Goal: Task Accomplishment & Management: Use online tool/utility

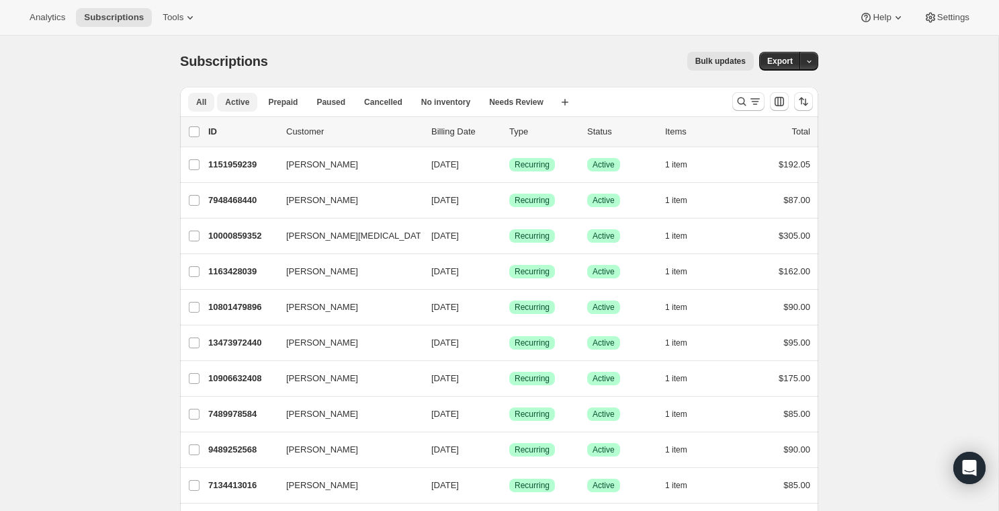
click at [242, 104] on span "Active" at bounding box center [237, 102] width 24 height 11
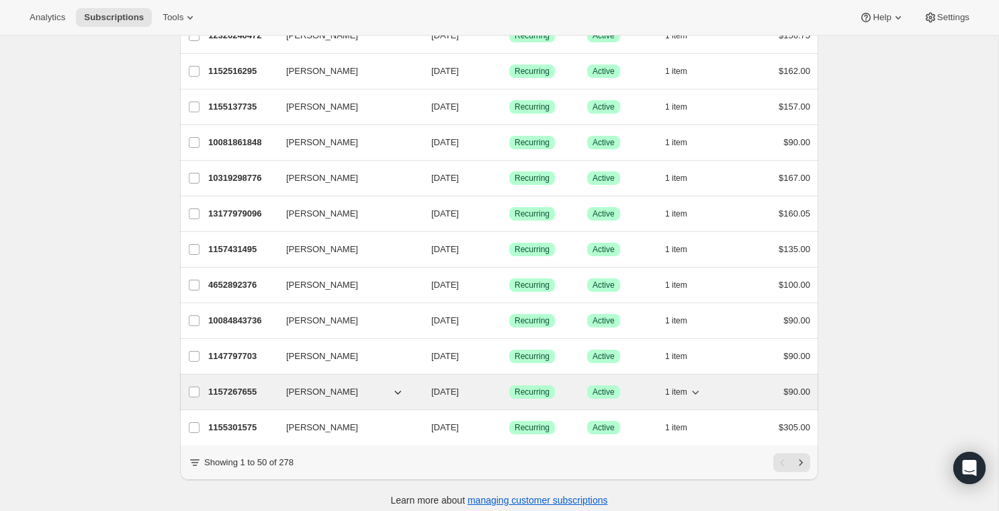
scroll to position [1491, 0]
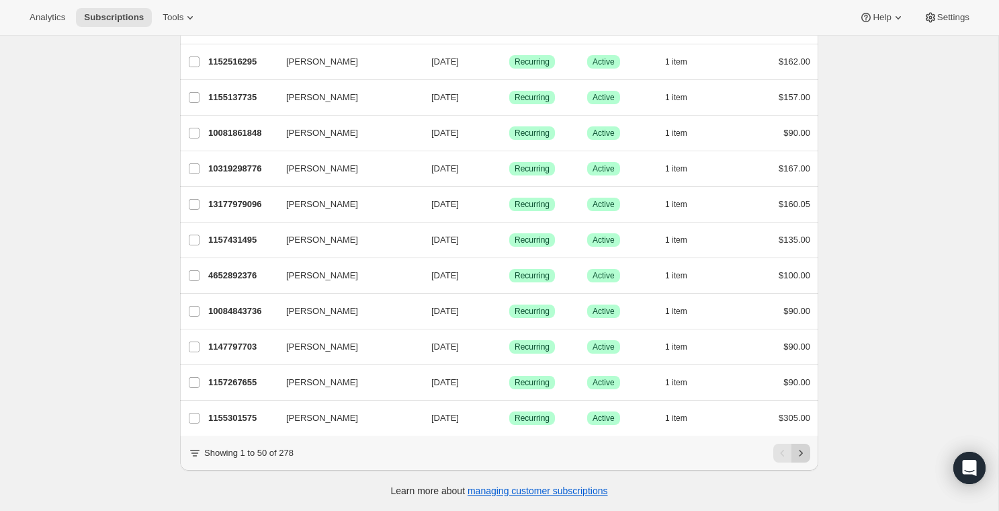
click at [802, 456] on icon "Next" at bounding box center [800, 452] width 13 height 13
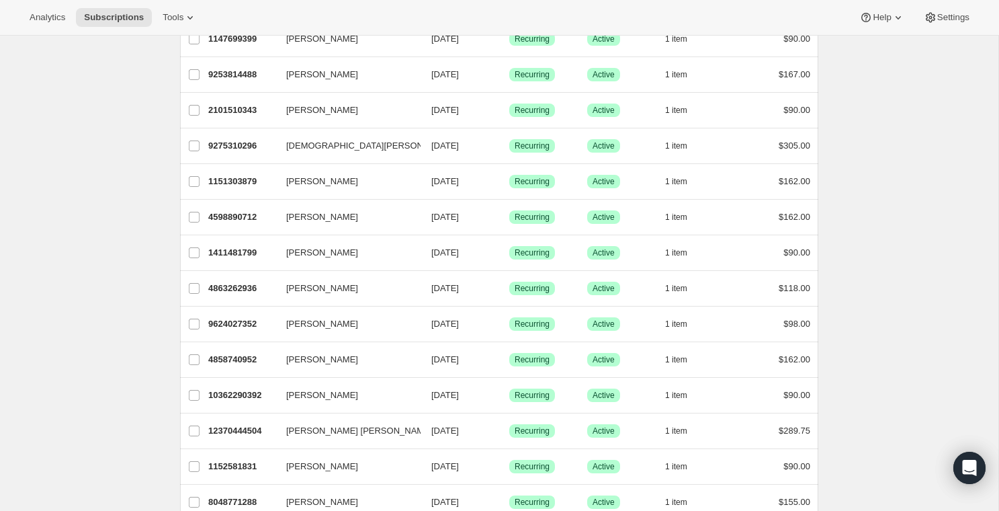
scroll to position [0, 0]
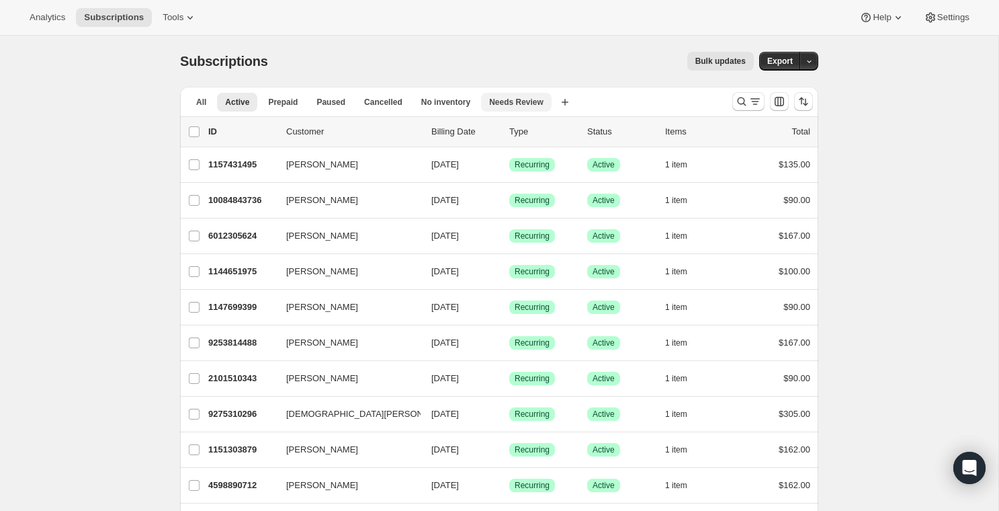
click at [519, 93] on button "Needs Review" at bounding box center [516, 102] width 71 height 19
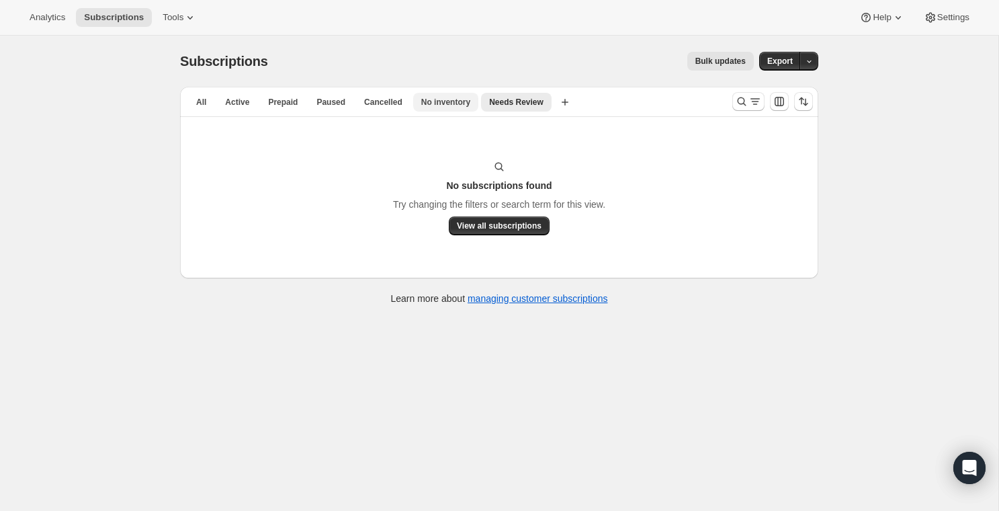
click at [417, 109] on button "No inventory" at bounding box center [445, 102] width 65 height 19
click at [384, 99] on span "Cancelled" at bounding box center [383, 102] width 38 height 11
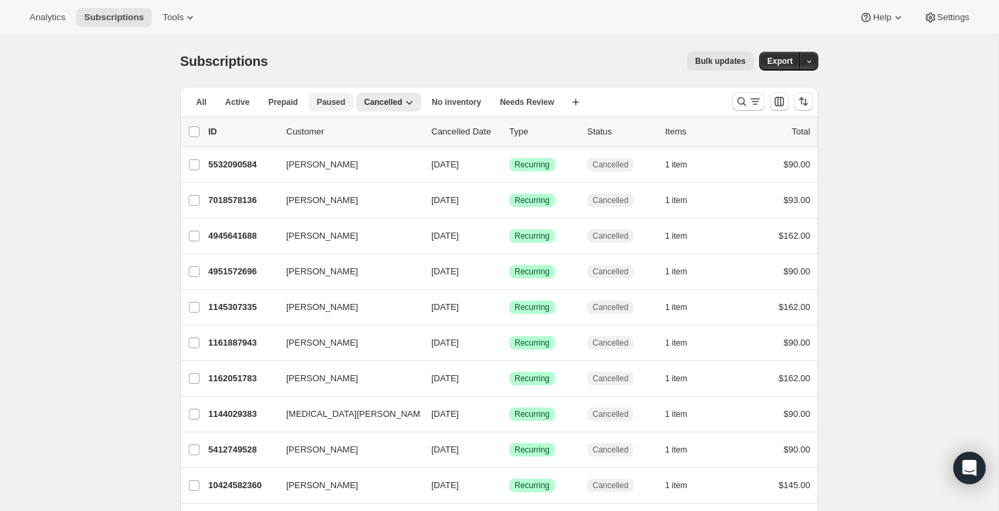
click at [338, 103] on span "Paused" at bounding box center [330, 102] width 29 height 11
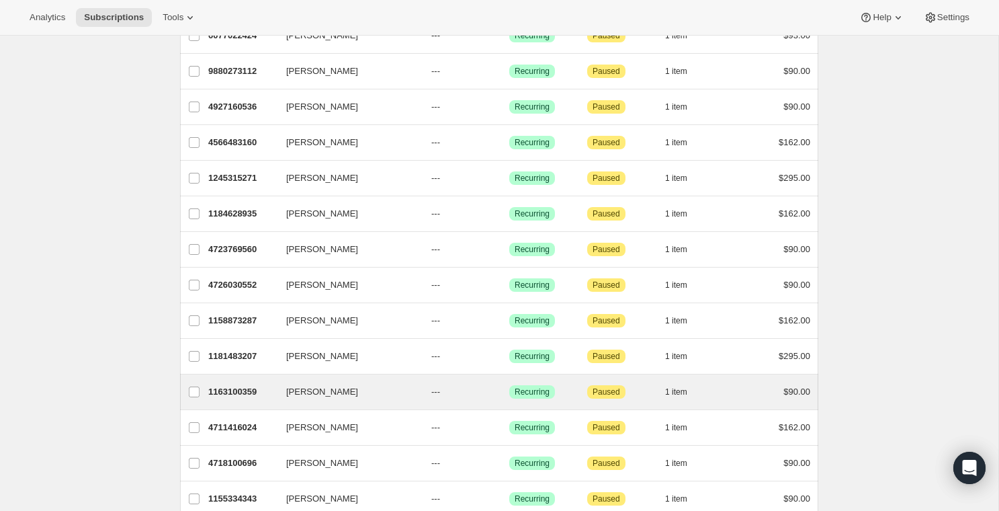
scroll to position [1491, 0]
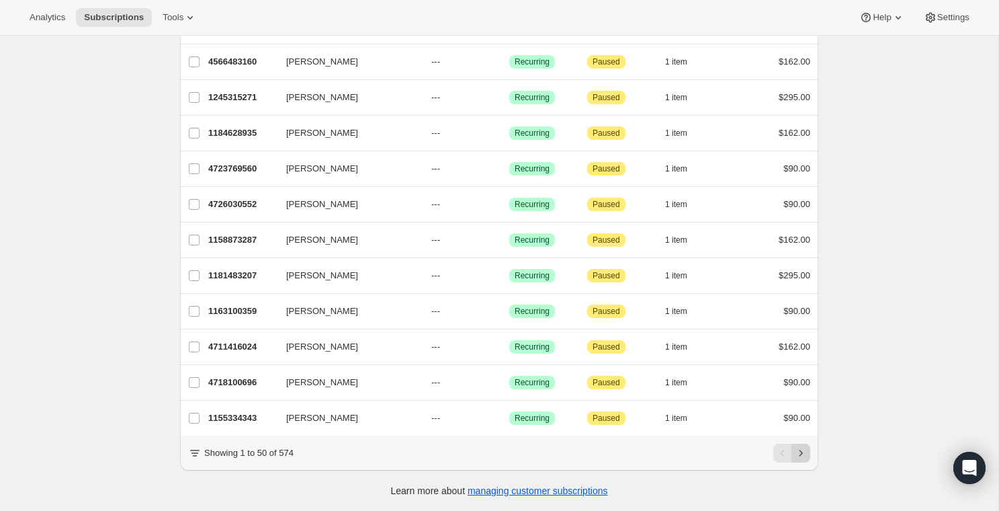
click at [801, 453] on icon "Next" at bounding box center [800, 452] width 3 height 6
click at [783, 455] on icon "Previous" at bounding box center [782, 452] width 13 height 13
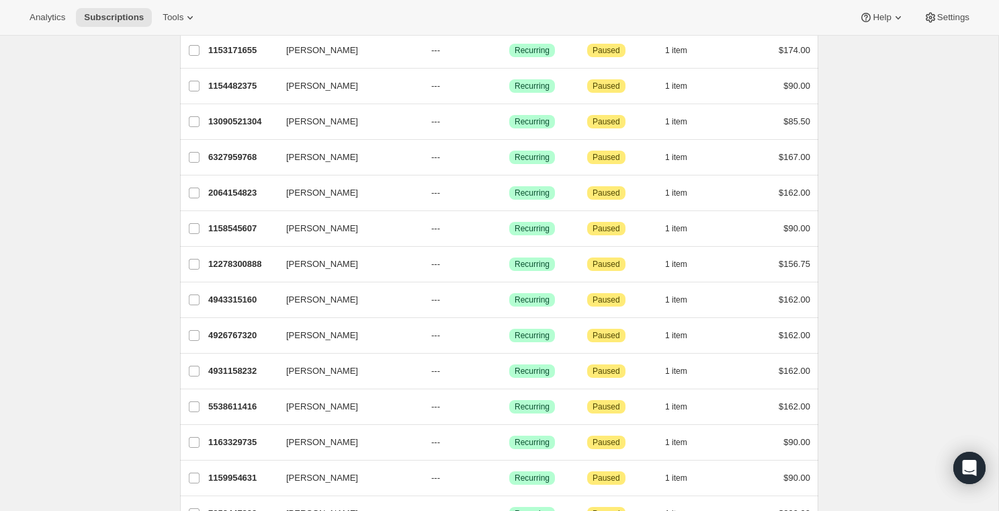
scroll to position [0, 0]
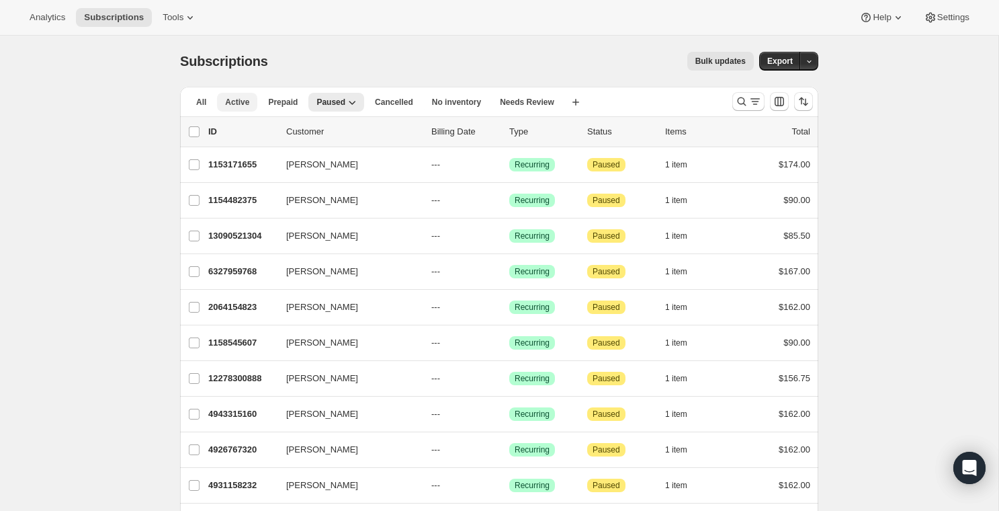
click at [240, 105] on span "Active" at bounding box center [237, 102] width 24 height 11
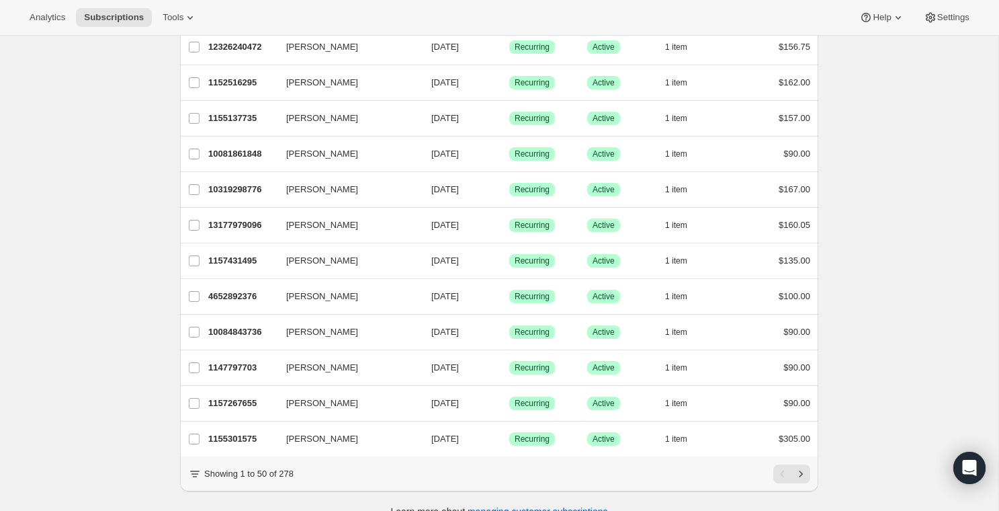
scroll to position [1491, 0]
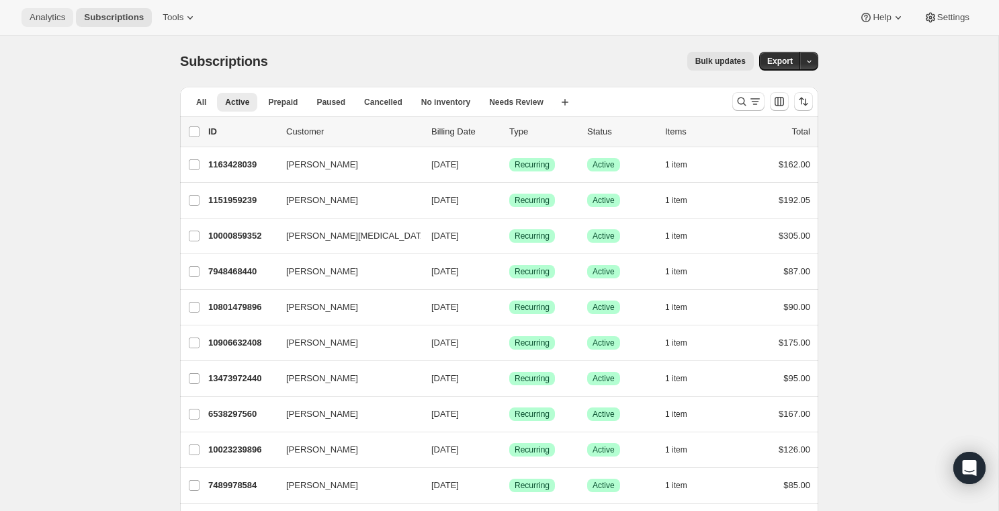
click at [48, 18] on span "Analytics" at bounding box center [48, 17] width 36 height 11
